Goal: Task Accomplishment & Management: Complete application form

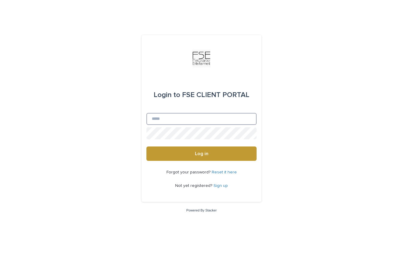
type input "**********"
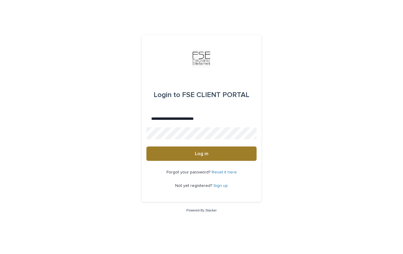
click at [209, 154] on button "Log in" at bounding box center [201, 153] width 110 height 14
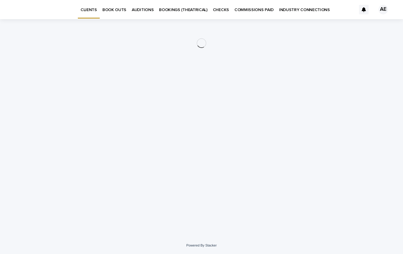
click at [118, 8] on p "BOOK OUTS" at bounding box center [114, 6] width 24 height 13
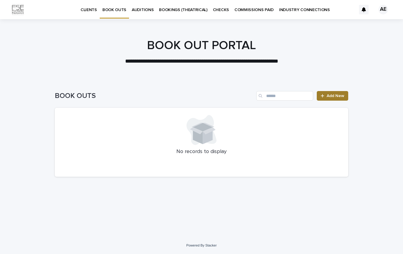
click at [329, 94] on span "Add New" at bounding box center [336, 96] width 18 height 4
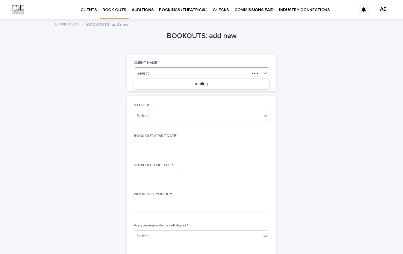
click at [215, 75] on div "Select..." at bounding box center [191, 73] width 115 height 7
click at [210, 85] on div "Angelita Esperanza" at bounding box center [201, 84] width 135 height 10
click at [200, 114] on div "Select..." at bounding box center [197, 116] width 127 height 10
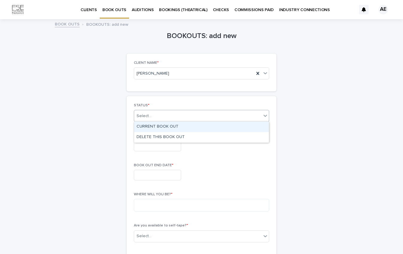
click at [193, 124] on div "CURRENT BOOK OUT" at bounding box center [201, 127] width 135 height 10
click at [168, 143] on input "text" at bounding box center [157, 146] width 47 height 10
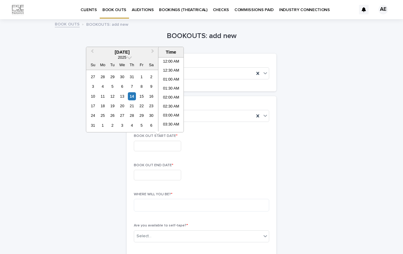
scroll to position [335, 0]
click at [113, 107] on div "19" at bounding box center [112, 106] width 8 height 8
type input "**********"
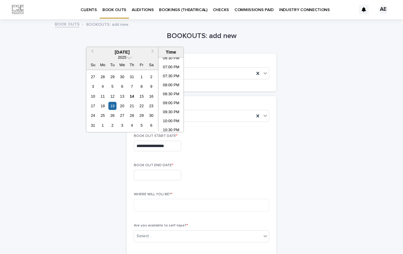
click at [150, 172] on input "text" at bounding box center [157, 175] width 47 height 10
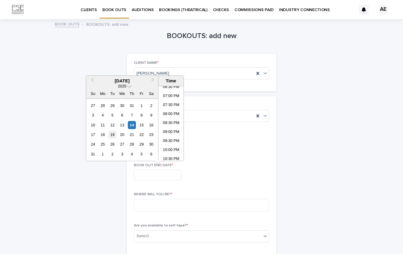
click at [113, 134] on div "19" at bounding box center [112, 134] width 8 height 8
click at [121, 134] on div "20" at bounding box center [122, 134] width 8 height 8
type input "**********"
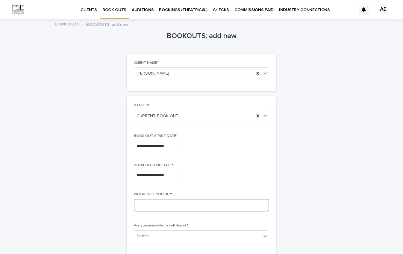
click at [207, 205] on textarea at bounding box center [201, 205] width 135 height 13
type textarea "*"
type textarea "*******"
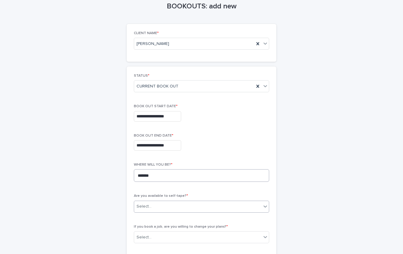
scroll to position [57, 0]
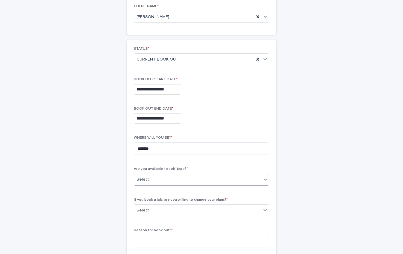
click at [204, 175] on div "Select..." at bounding box center [197, 179] width 127 height 10
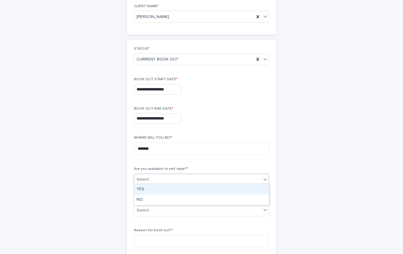
click at [199, 187] on div "YES" at bounding box center [201, 189] width 135 height 10
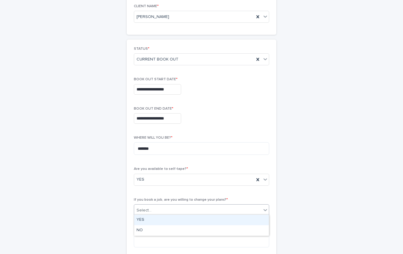
click at [192, 208] on div "Select..." at bounding box center [197, 210] width 127 height 10
click at [189, 218] on div "YES" at bounding box center [201, 220] width 135 height 10
click at [182, 242] on textarea at bounding box center [201, 241] width 135 height 13
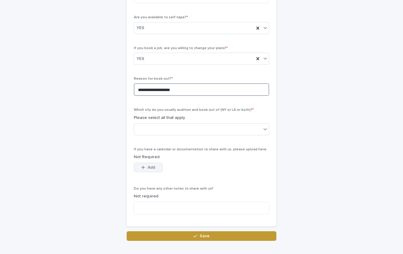
scroll to position [209, 0]
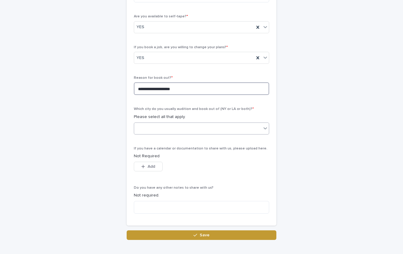
type textarea "**********"
click at [177, 127] on div at bounding box center [197, 128] width 127 height 10
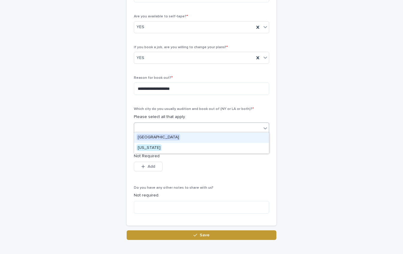
click at [176, 137] on div "Los Angeles" at bounding box center [201, 137] width 135 height 10
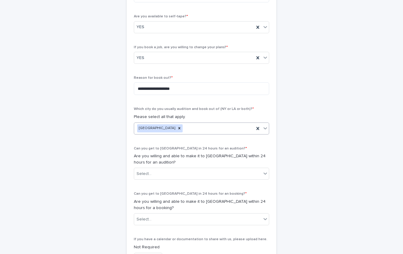
click at [217, 126] on div "Los Angeles" at bounding box center [194, 128] width 120 height 10
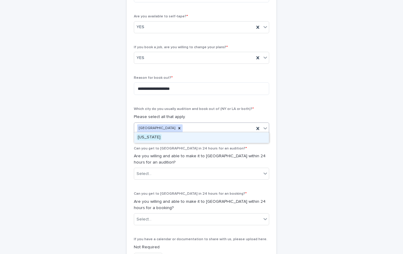
click at [211, 135] on div "New York" at bounding box center [201, 137] width 135 height 10
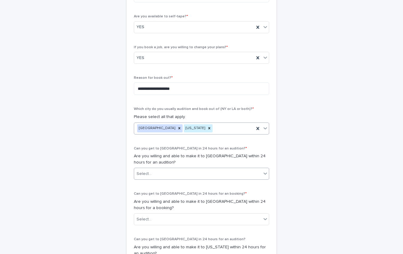
click at [197, 171] on div "Select..." at bounding box center [197, 174] width 127 height 10
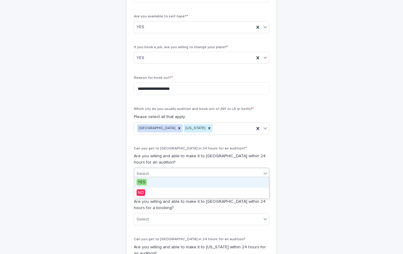
click at [195, 179] on div "YES" at bounding box center [201, 182] width 135 height 10
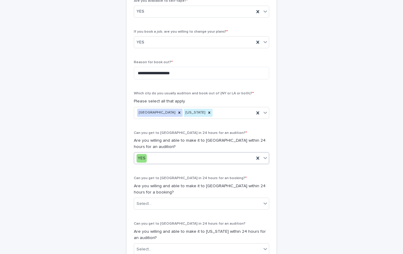
scroll to position [225, 0]
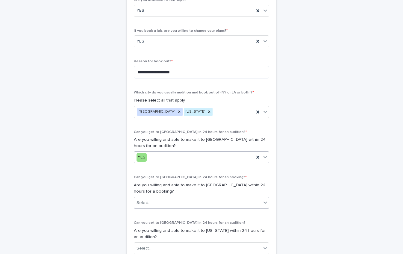
click at [189, 199] on div "Select..." at bounding box center [197, 203] width 127 height 10
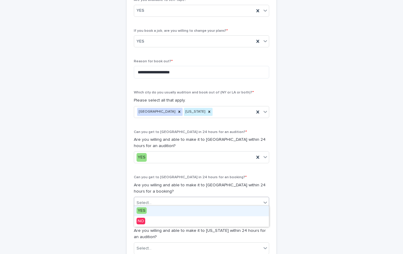
click at [186, 209] on div "YES" at bounding box center [201, 211] width 135 height 10
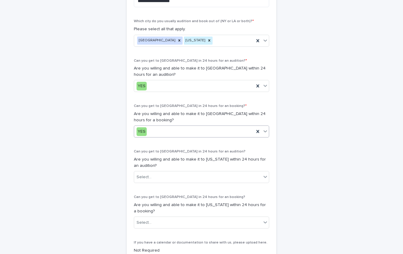
scroll to position [305, 0]
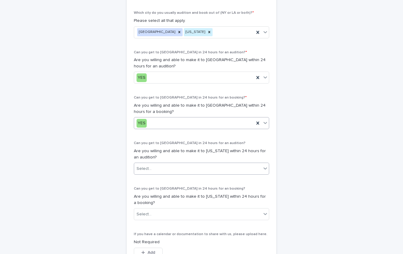
click at [197, 164] on div "Select..." at bounding box center [197, 169] width 127 height 10
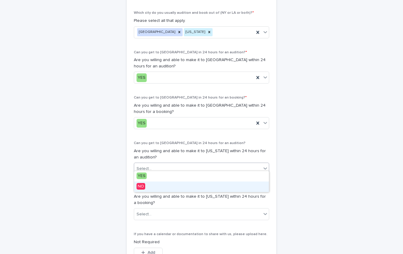
click at [194, 186] on div "NO" at bounding box center [201, 186] width 135 height 10
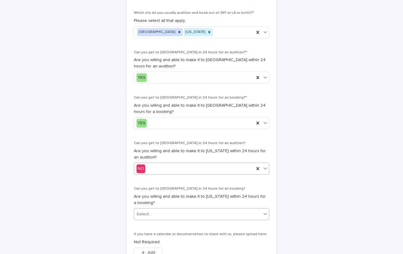
click at [188, 210] on div "Select..." at bounding box center [197, 214] width 127 height 10
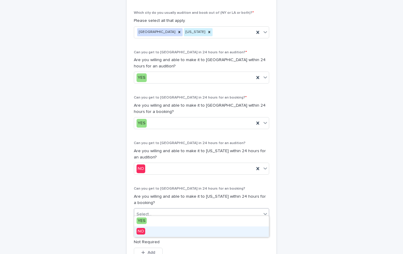
click at [184, 230] on div "NO" at bounding box center [201, 231] width 135 height 10
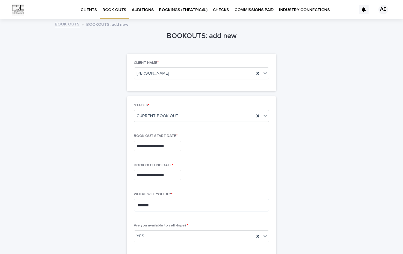
scroll to position [0, 0]
click at [178, 174] on input "**********" at bounding box center [157, 175] width 47 height 10
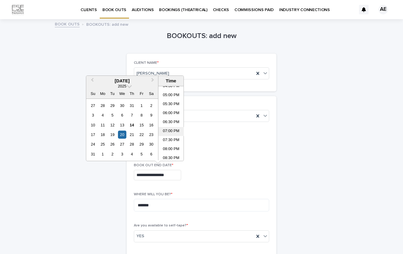
scroll to position [300, 0]
click at [174, 131] on li "07:00 PM" at bounding box center [170, 132] width 25 height 9
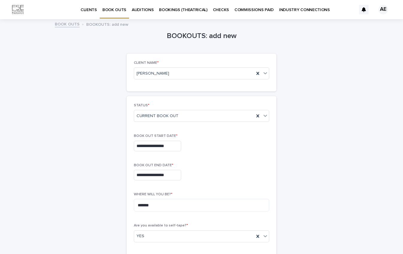
type input "**********"
click at [177, 146] on input "**********" at bounding box center [157, 146] width 47 height 10
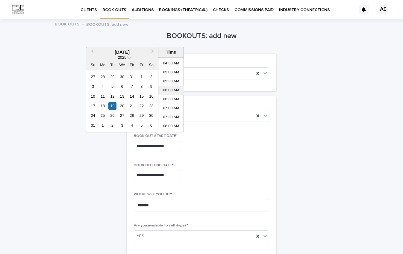
scroll to position [80, 0]
click at [173, 106] on li "07:00 AM" at bounding box center [170, 108] width 25 height 9
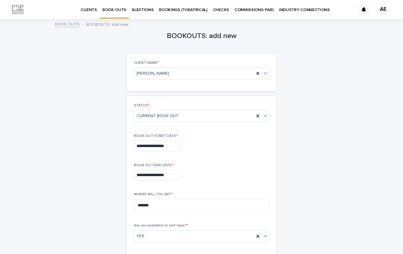
type input "**********"
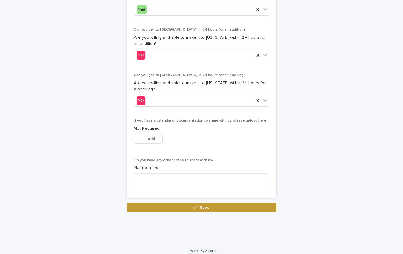
scroll to position [418, 0]
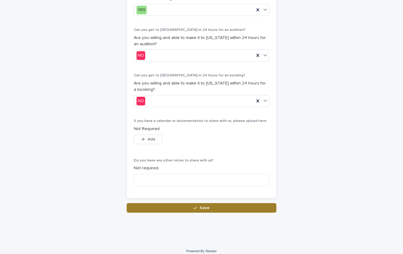
click at [192, 203] on button "Save" at bounding box center [202, 208] width 150 height 10
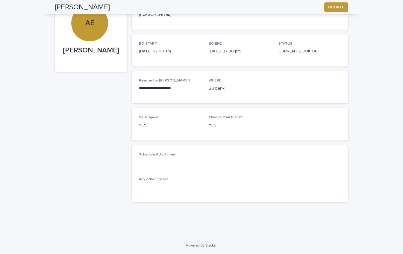
scroll to position [48, 0]
